Goal: Navigation & Orientation: Find specific page/section

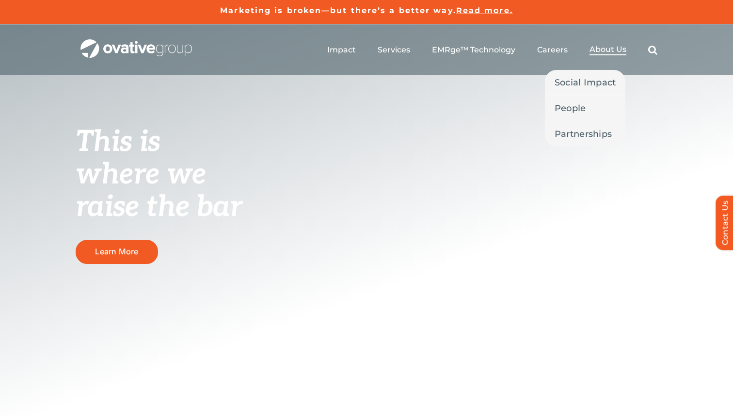
click at [605, 49] on span "About Us" at bounding box center [608, 50] width 37 height 10
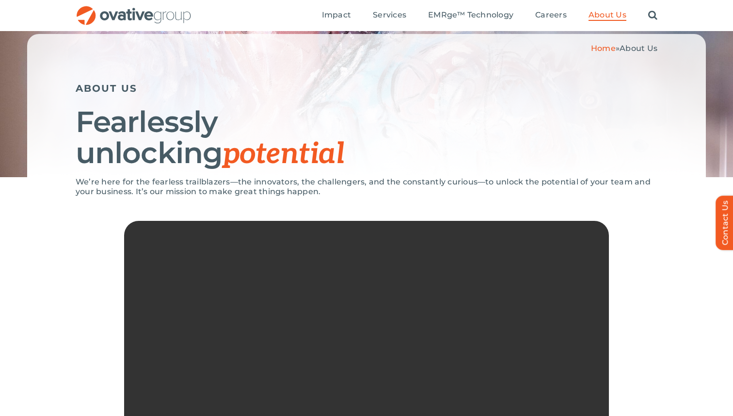
scroll to position [61, 0]
